Goal: Navigation & Orientation: Find specific page/section

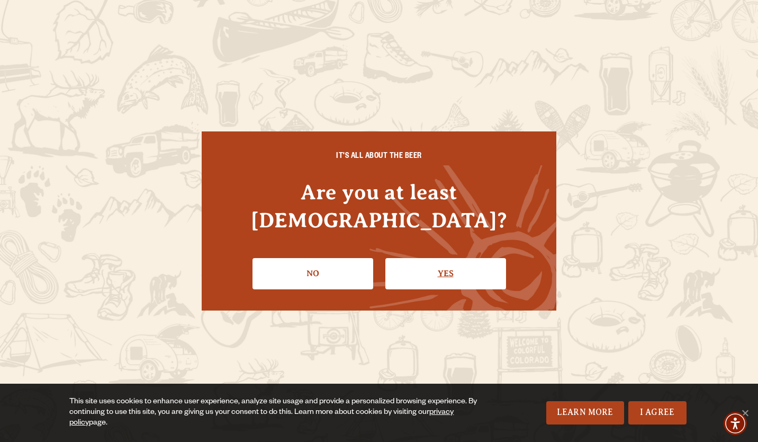
click at [417, 261] on link "Yes" at bounding box center [446, 273] width 121 height 31
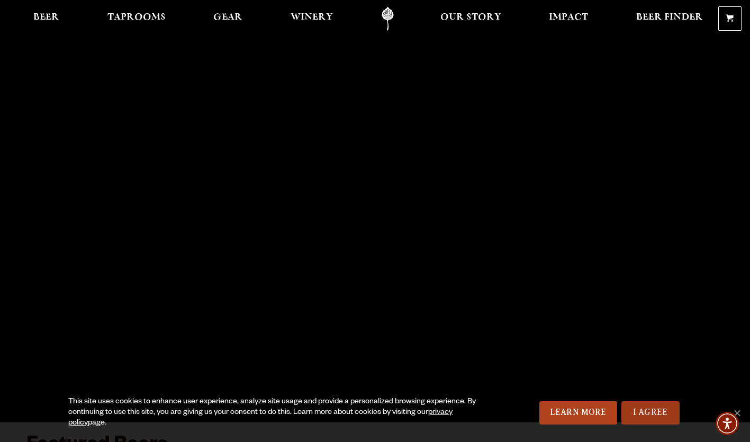
click at [661, 414] on link "I Agree" at bounding box center [651, 412] width 58 height 23
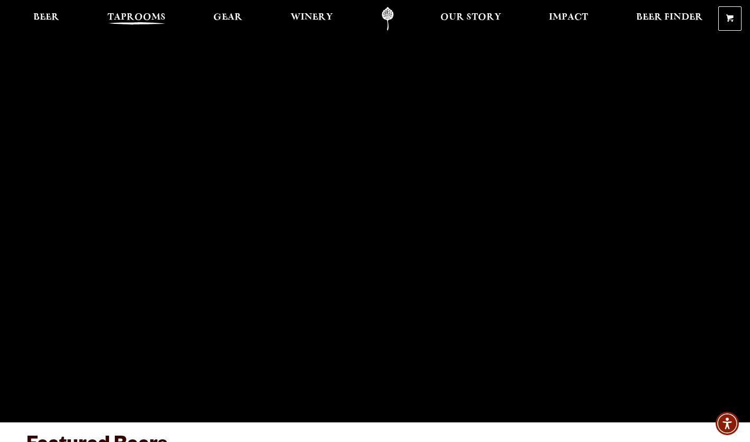
click at [149, 14] on span "Taprooms" at bounding box center [137, 17] width 58 height 8
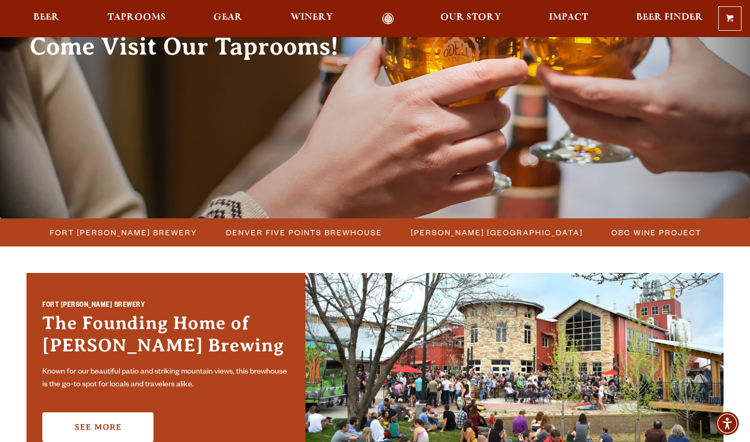
scroll to position [127, 0]
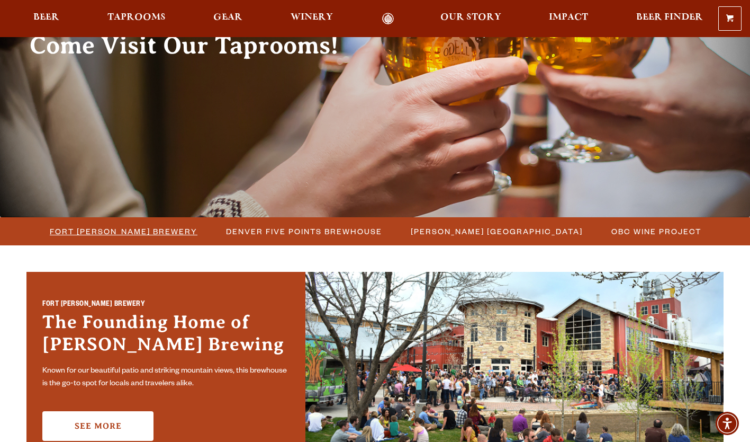
click at [159, 233] on span "Fort [PERSON_NAME] Brewery" at bounding box center [124, 231] width 148 height 15
